Goal: Task Accomplishment & Management: Manage account settings

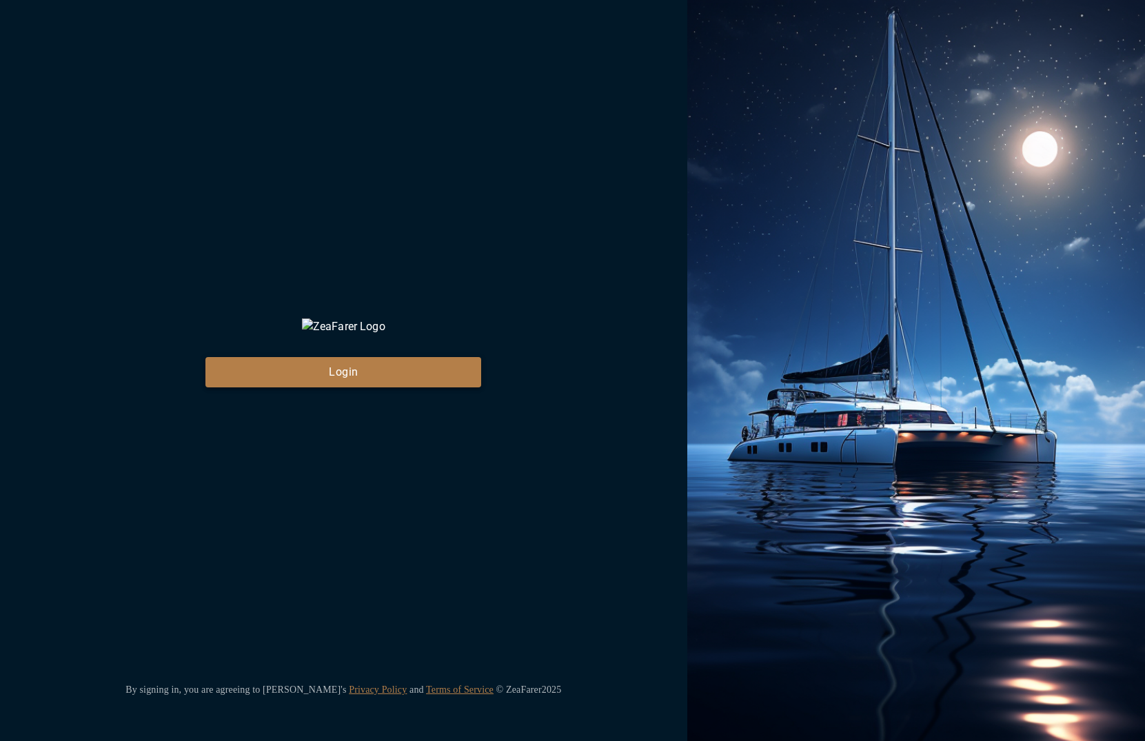
click at [351, 388] on button "Login" at bounding box center [343, 372] width 276 height 30
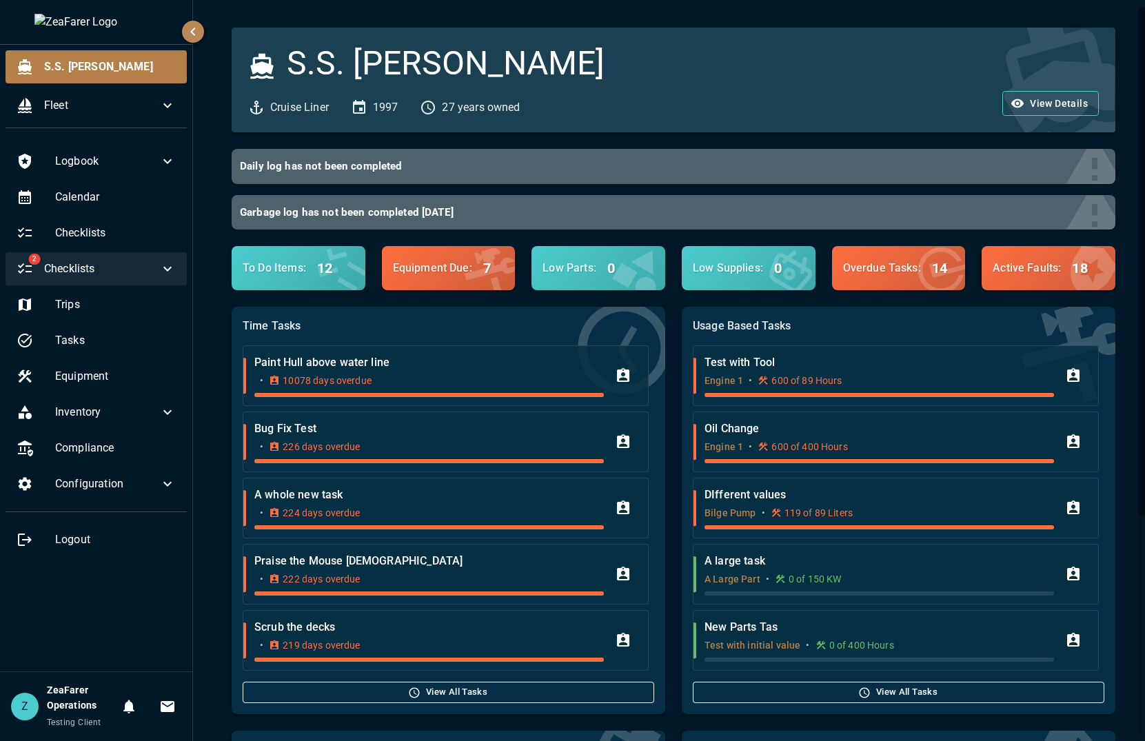
click at [83, 270] on span "Checklists" at bounding box center [101, 269] width 115 height 17
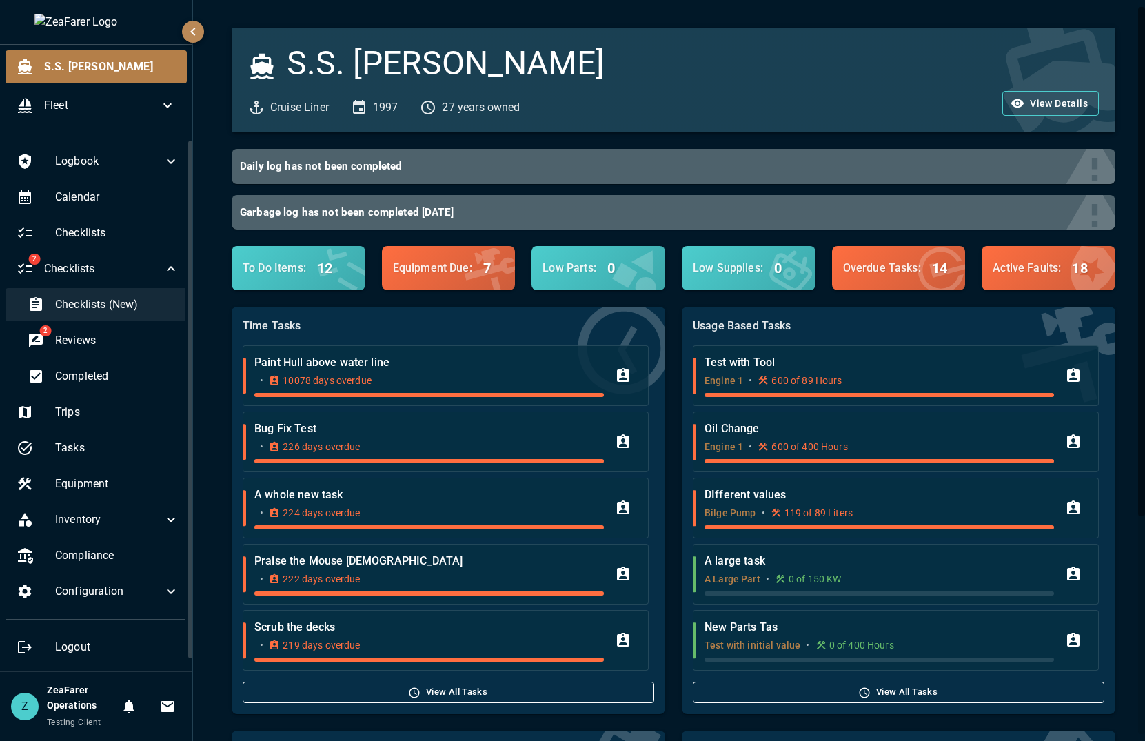
click at [93, 309] on span "Checklists (New)" at bounding box center [117, 304] width 124 height 17
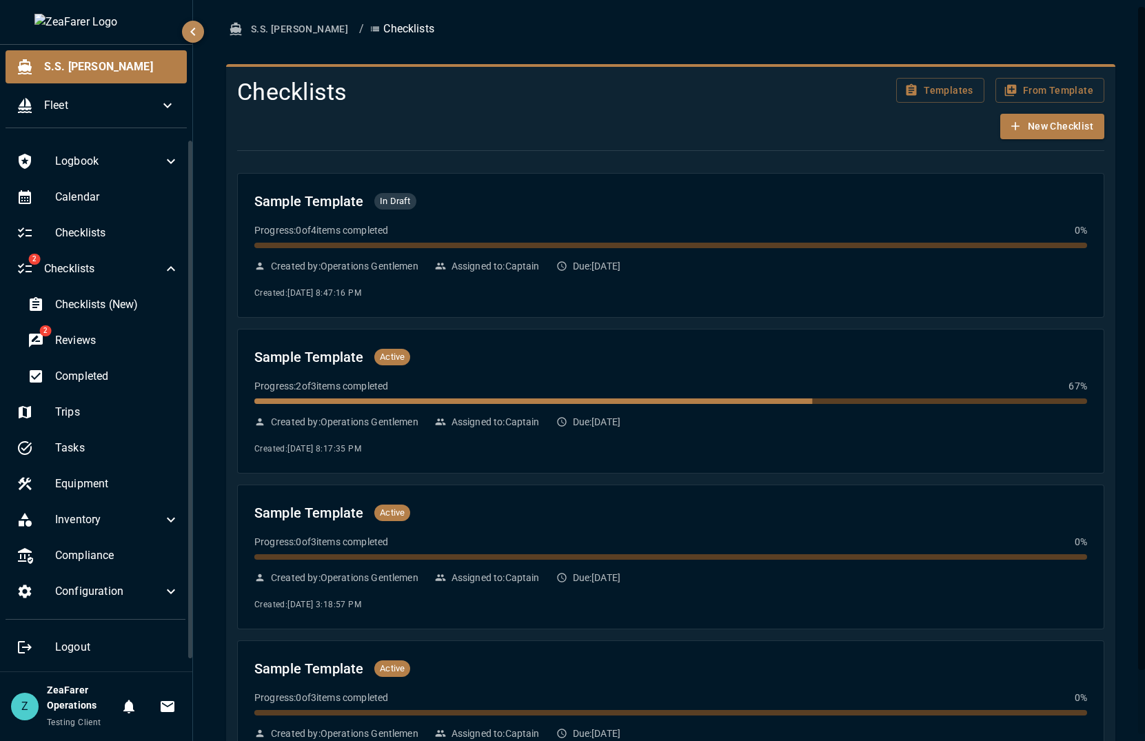
click at [888, 94] on div "Templates From Template New Checklist" at bounding box center [964, 108] width 282 height 61
click at [907, 88] on icon "button" at bounding box center [912, 90] width 10 height 12
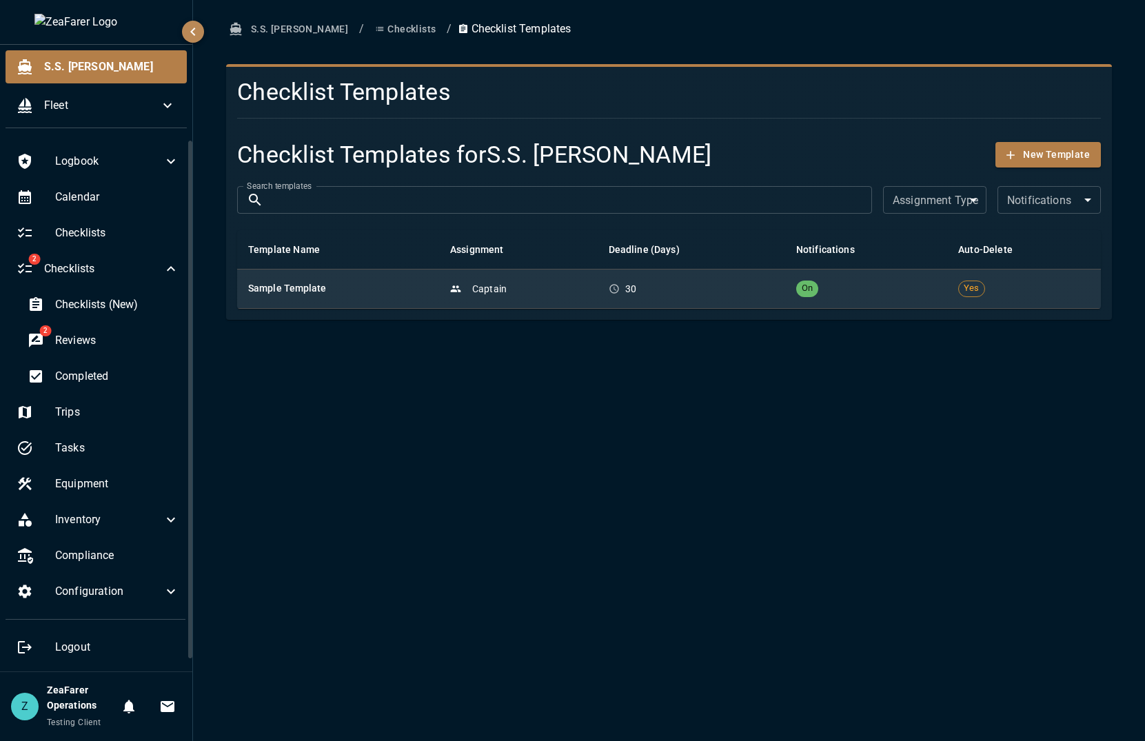
click at [584, 294] on div "Captain" at bounding box center [518, 289] width 137 height 14
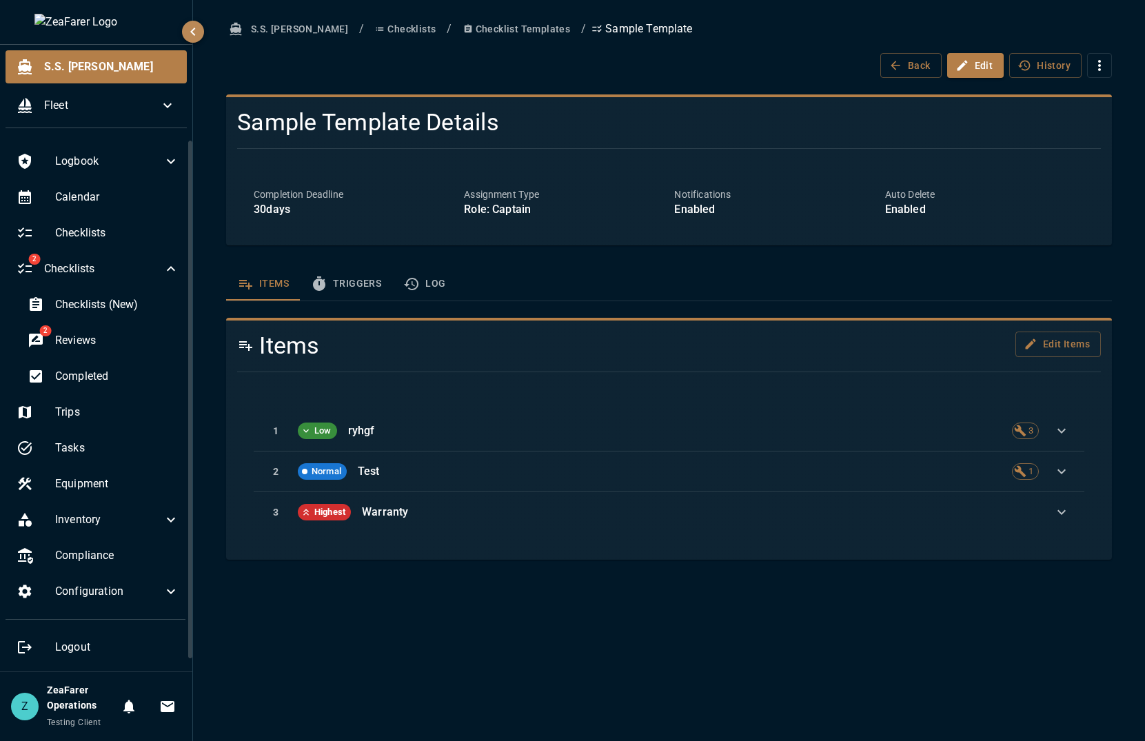
click at [434, 284] on button "Log" at bounding box center [424, 284] width 64 height 33
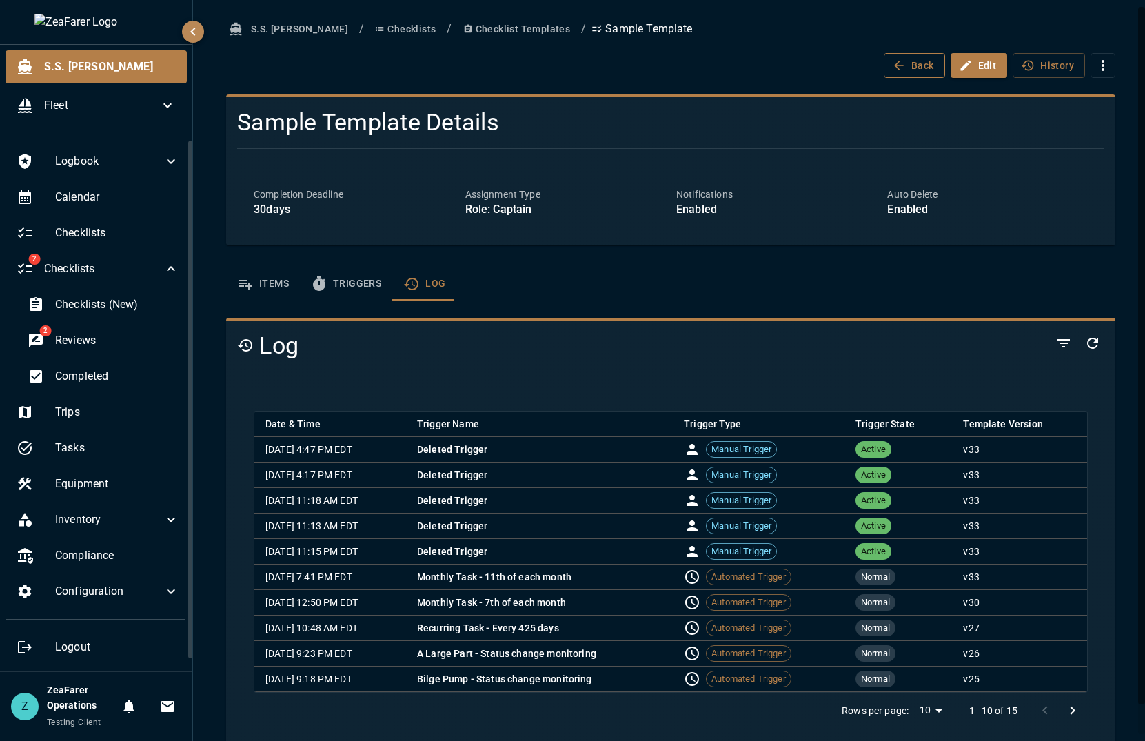
click at [907, 63] on button "Back" at bounding box center [914, 66] width 61 height 26
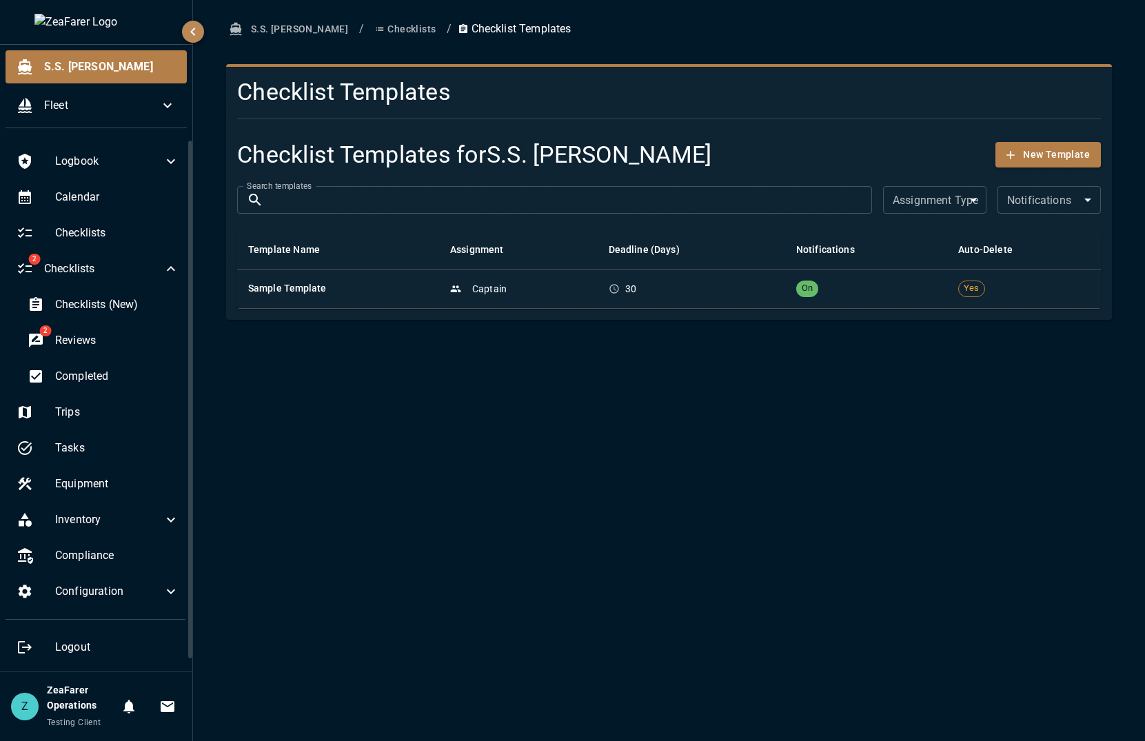
click at [370, 34] on button "Checklists" at bounding box center [406, 30] width 72 height 26
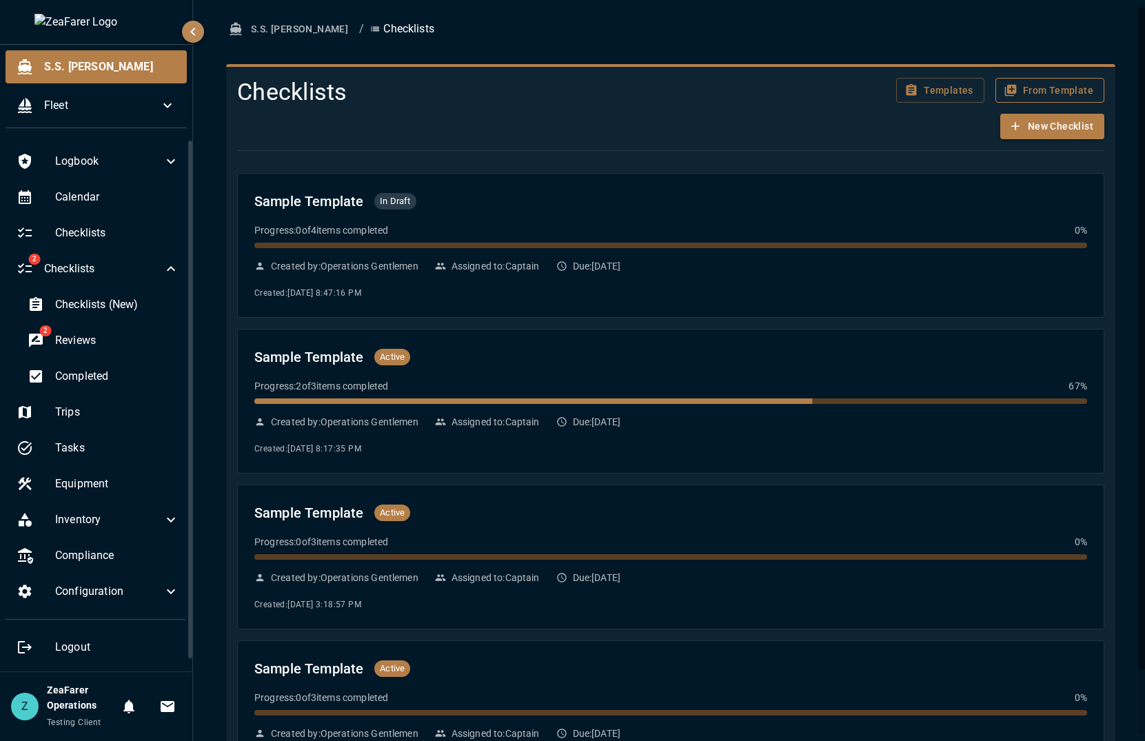
click at [1059, 88] on button "From Template" at bounding box center [1050, 91] width 109 height 26
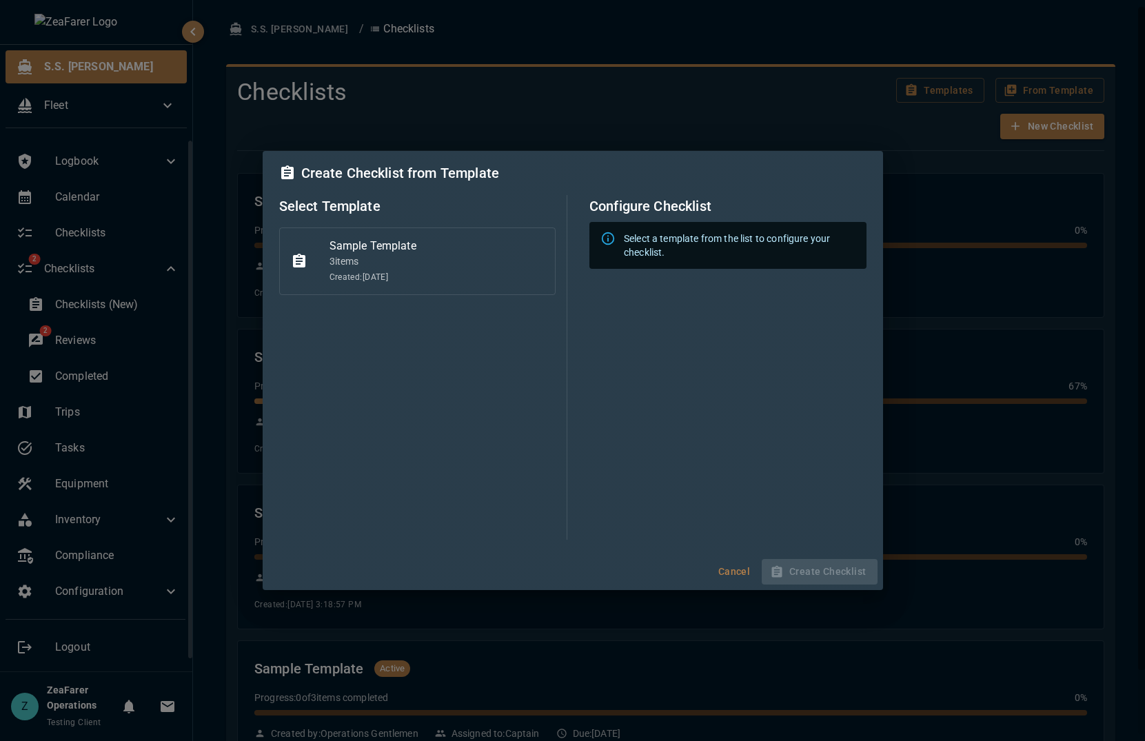
click at [434, 275] on span "Created: 7/11/2025" at bounding box center [437, 278] width 215 height 14
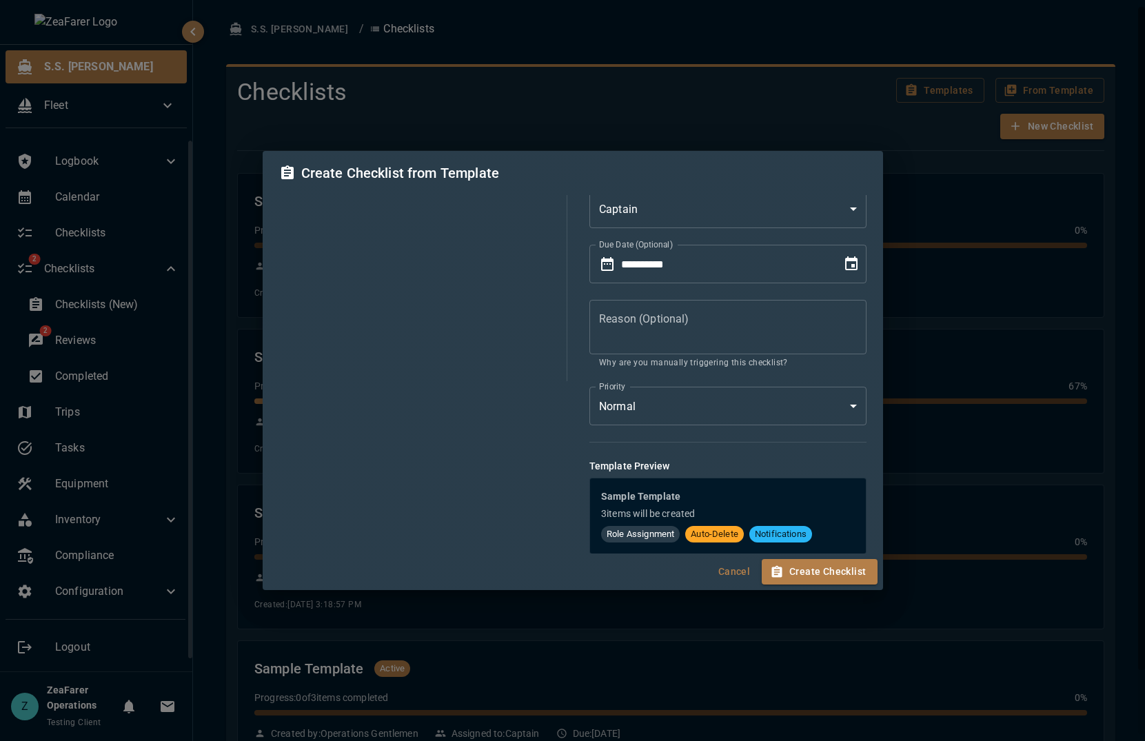
scroll to position [159, 0]
click at [836, 579] on button "Create Checklist" at bounding box center [819, 572] width 115 height 26
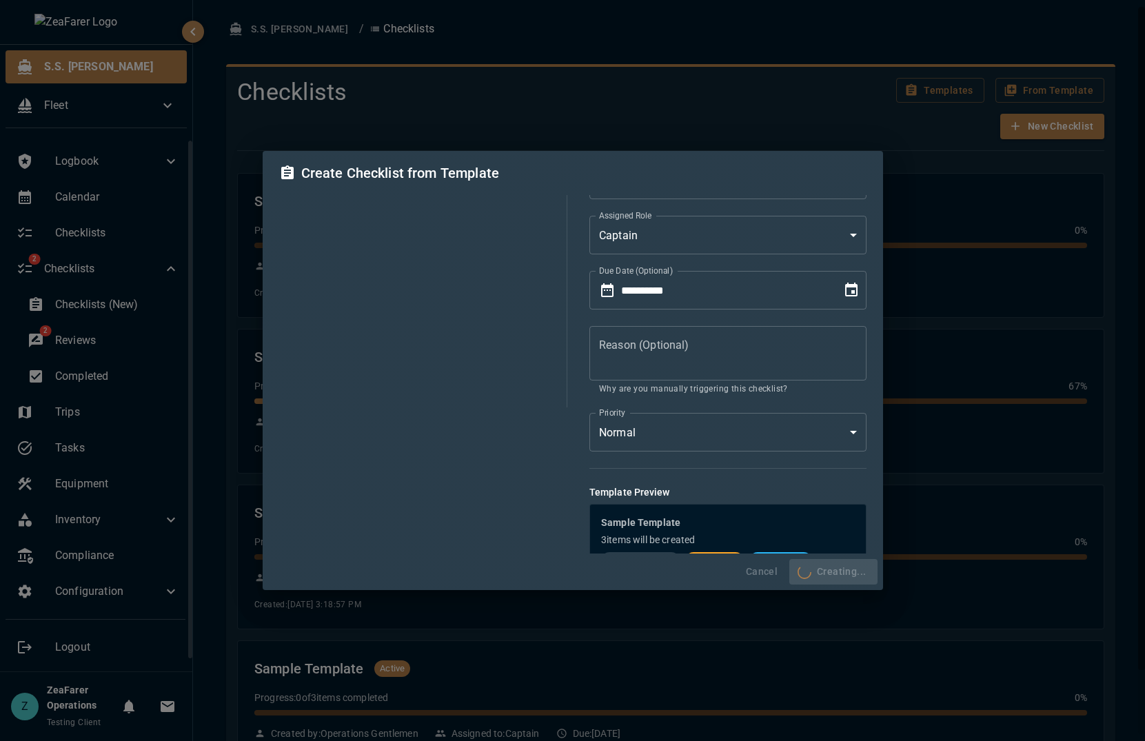
scroll to position [0, 0]
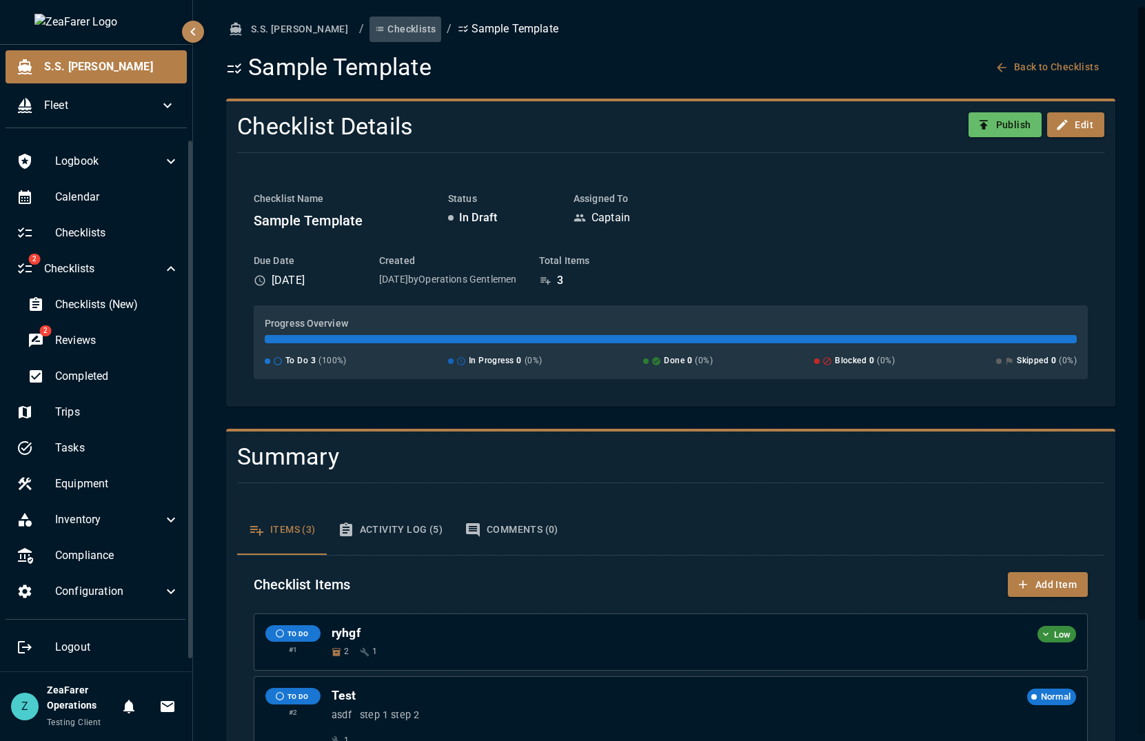
click at [370, 33] on button "Checklists" at bounding box center [406, 30] width 72 height 26
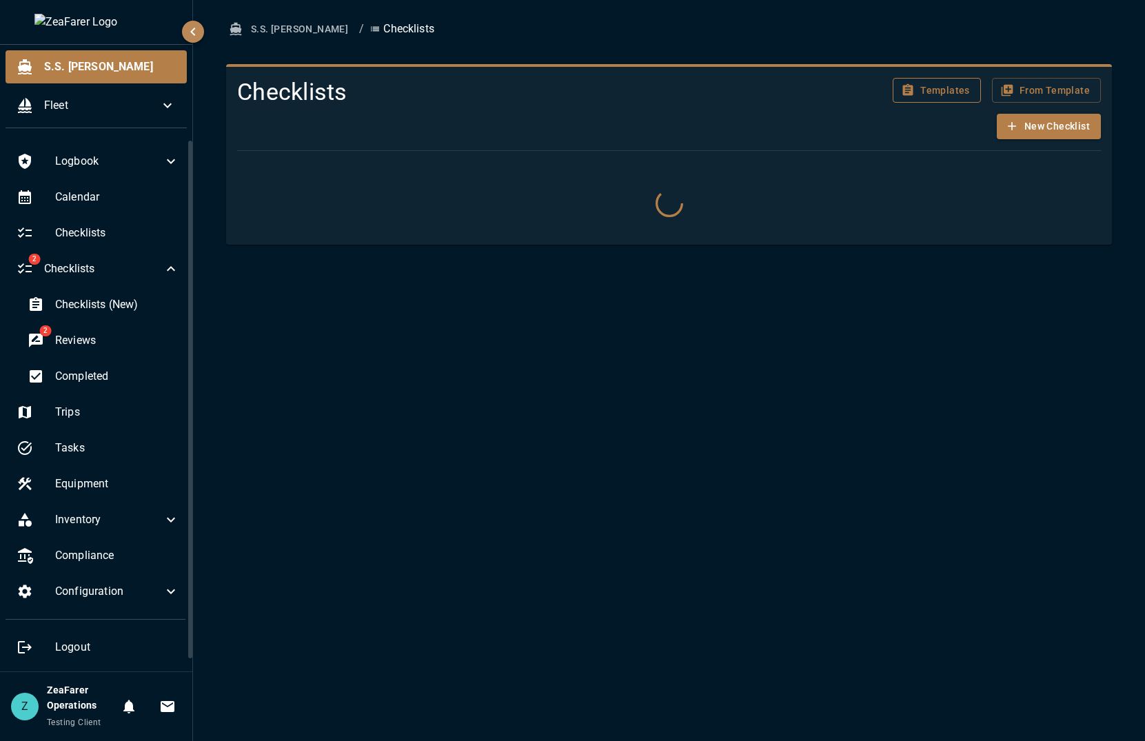
click at [923, 95] on button "Templates" at bounding box center [937, 91] width 88 height 26
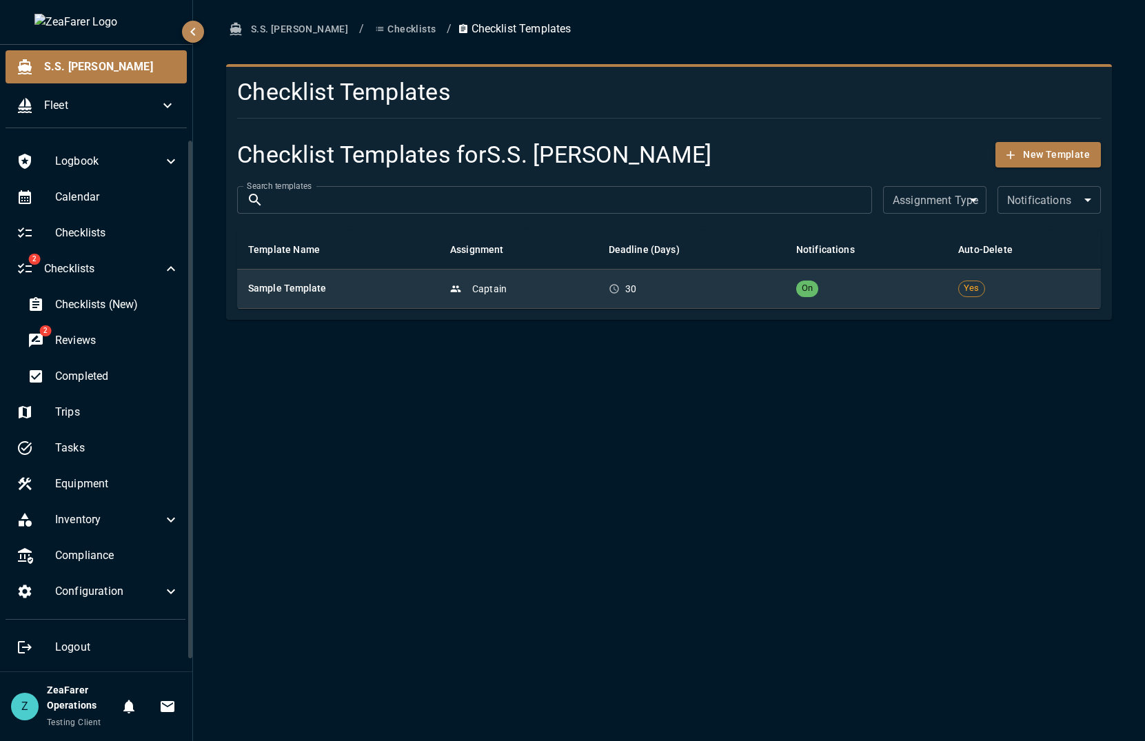
click at [495, 290] on p "Captain" at bounding box center [489, 289] width 34 height 14
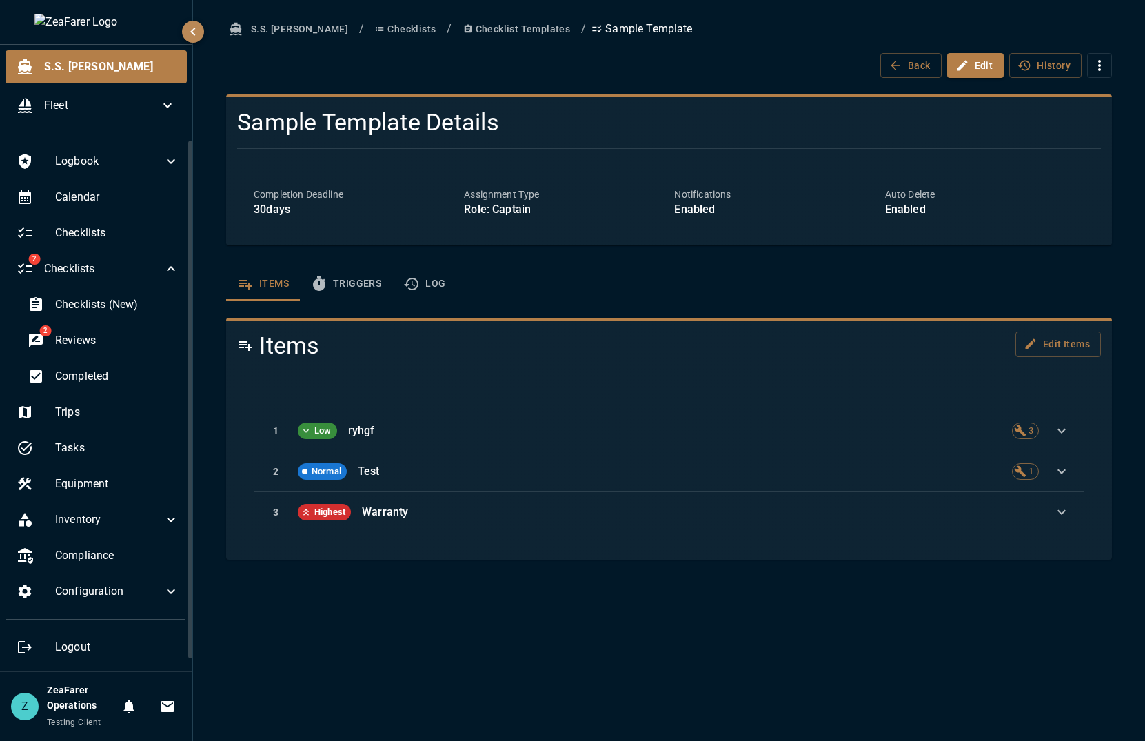
click at [430, 282] on button "Log" at bounding box center [424, 284] width 64 height 33
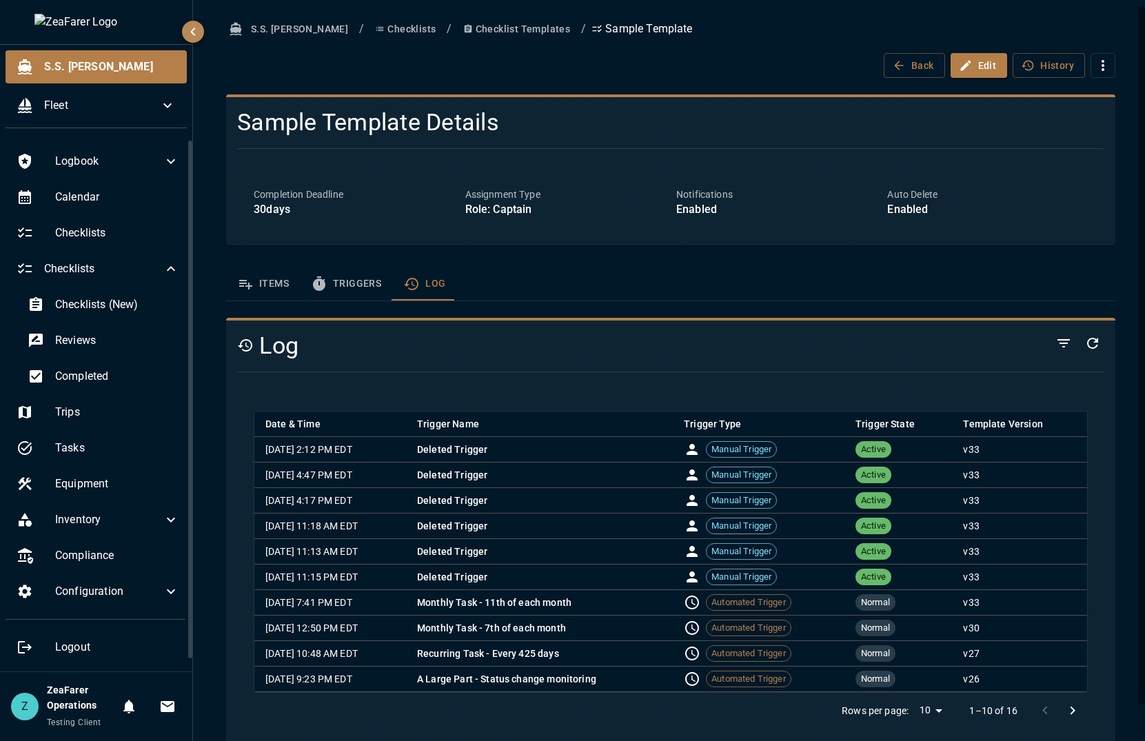
click at [415, 374] on div at bounding box center [665, 372] width 878 height 23
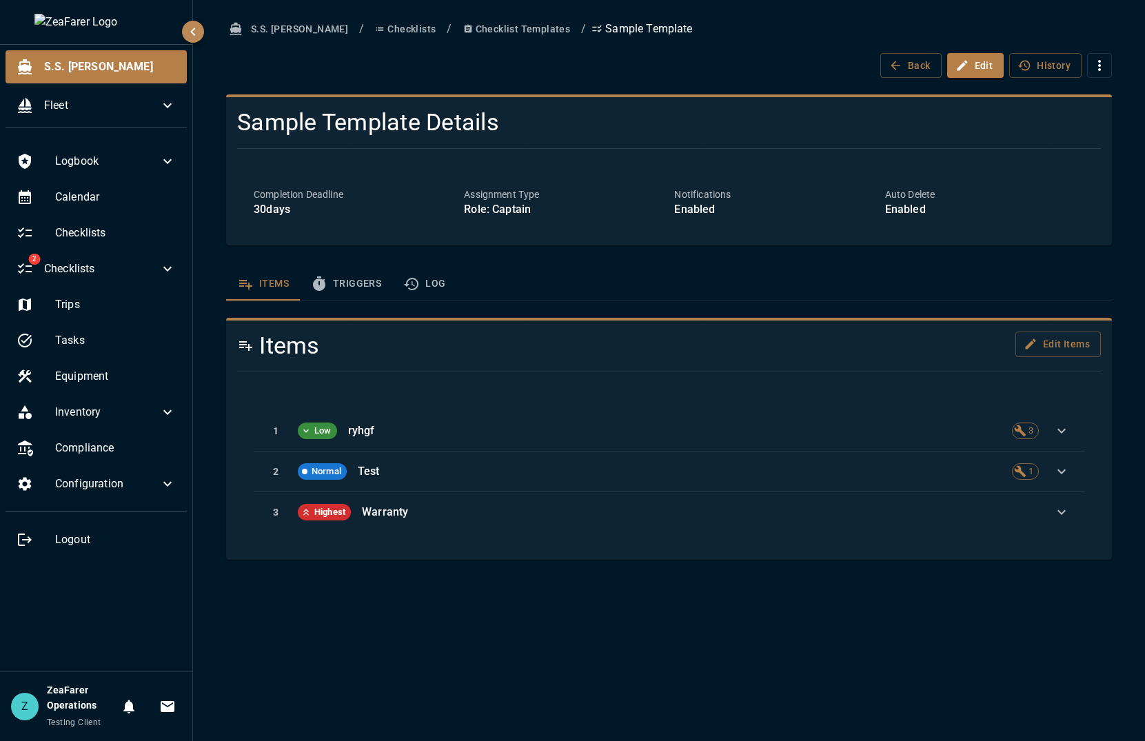
click at [425, 281] on button "Log" at bounding box center [424, 284] width 64 height 33
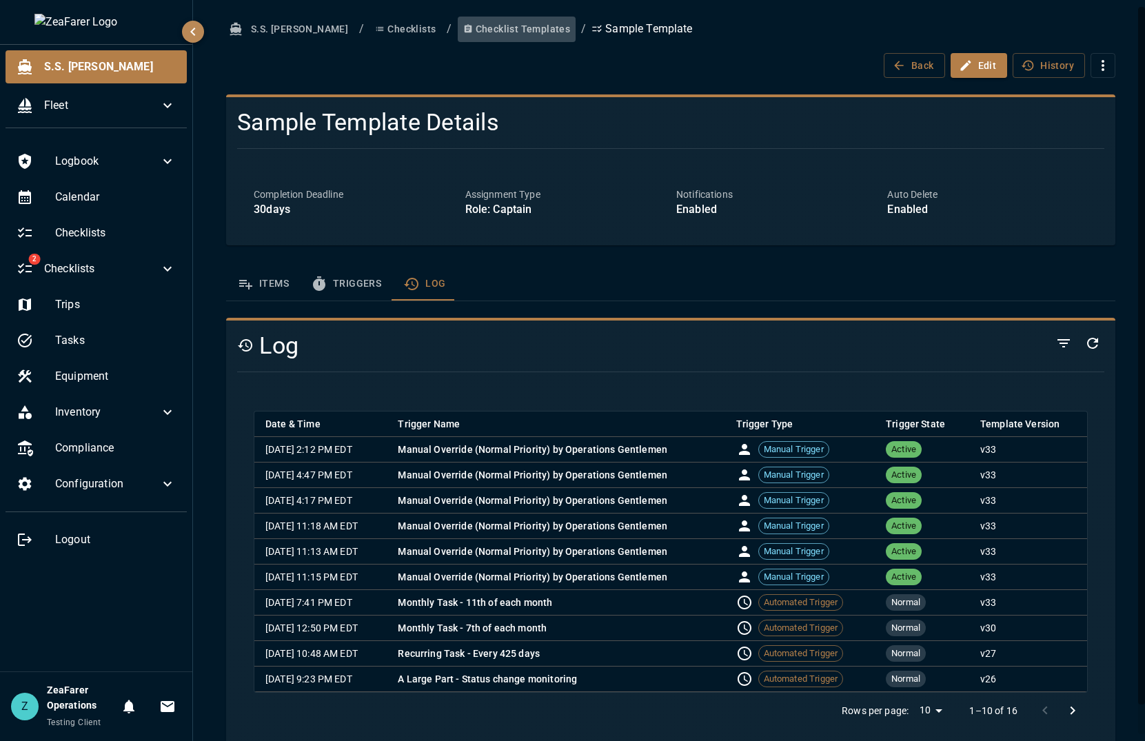
click at [465, 25] on button "Checklist Templates" at bounding box center [517, 30] width 119 height 26
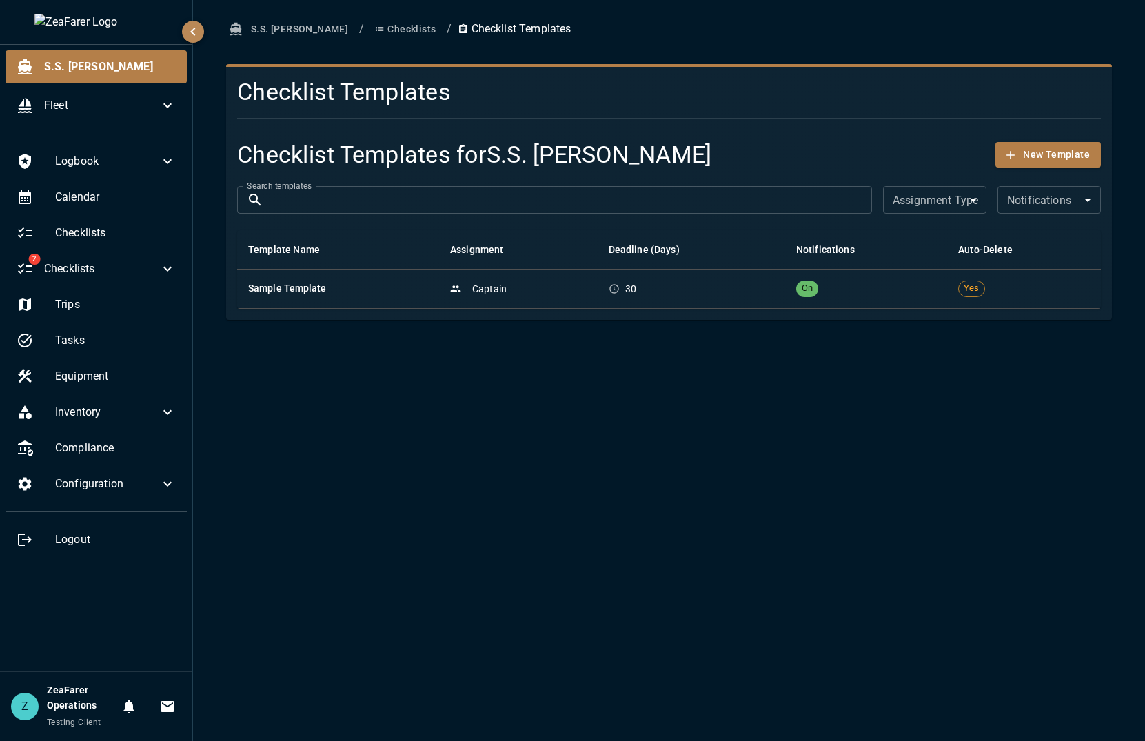
click at [370, 38] on button "Checklists" at bounding box center [406, 30] width 72 height 26
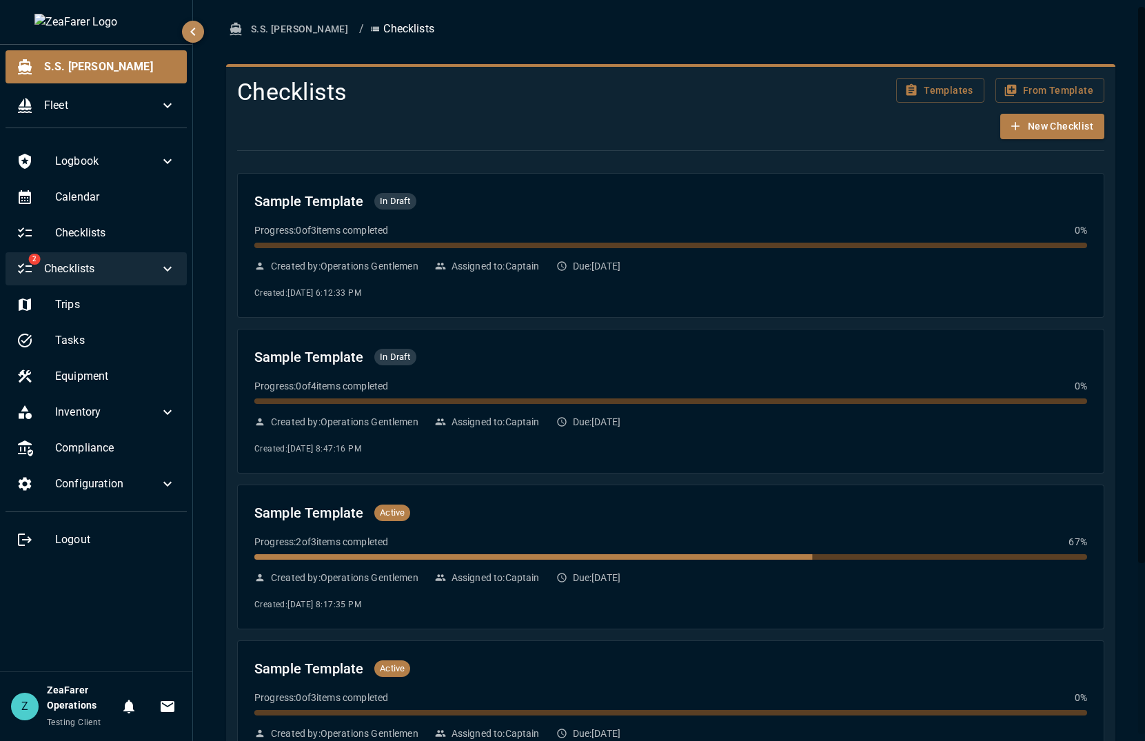
click at [169, 257] on div "2 Checklists" at bounding box center [96, 268] width 181 height 33
